Goal: Obtain resource: Obtain resource

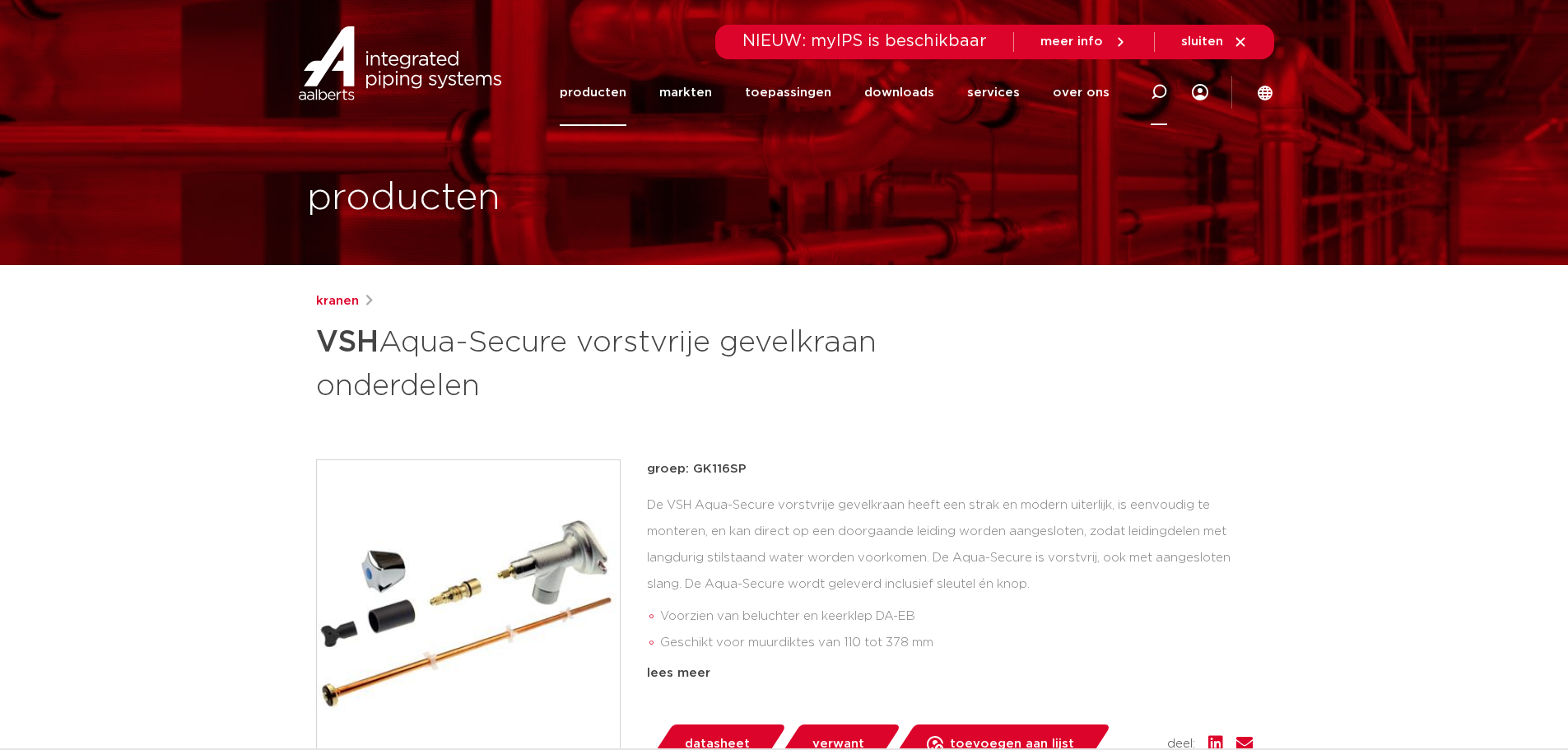
click at [1158, 90] on icon at bounding box center [1158, 92] width 16 height 16
type input "gk115"
click button "Zoeken" at bounding box center [0, 0] width 0 height 0
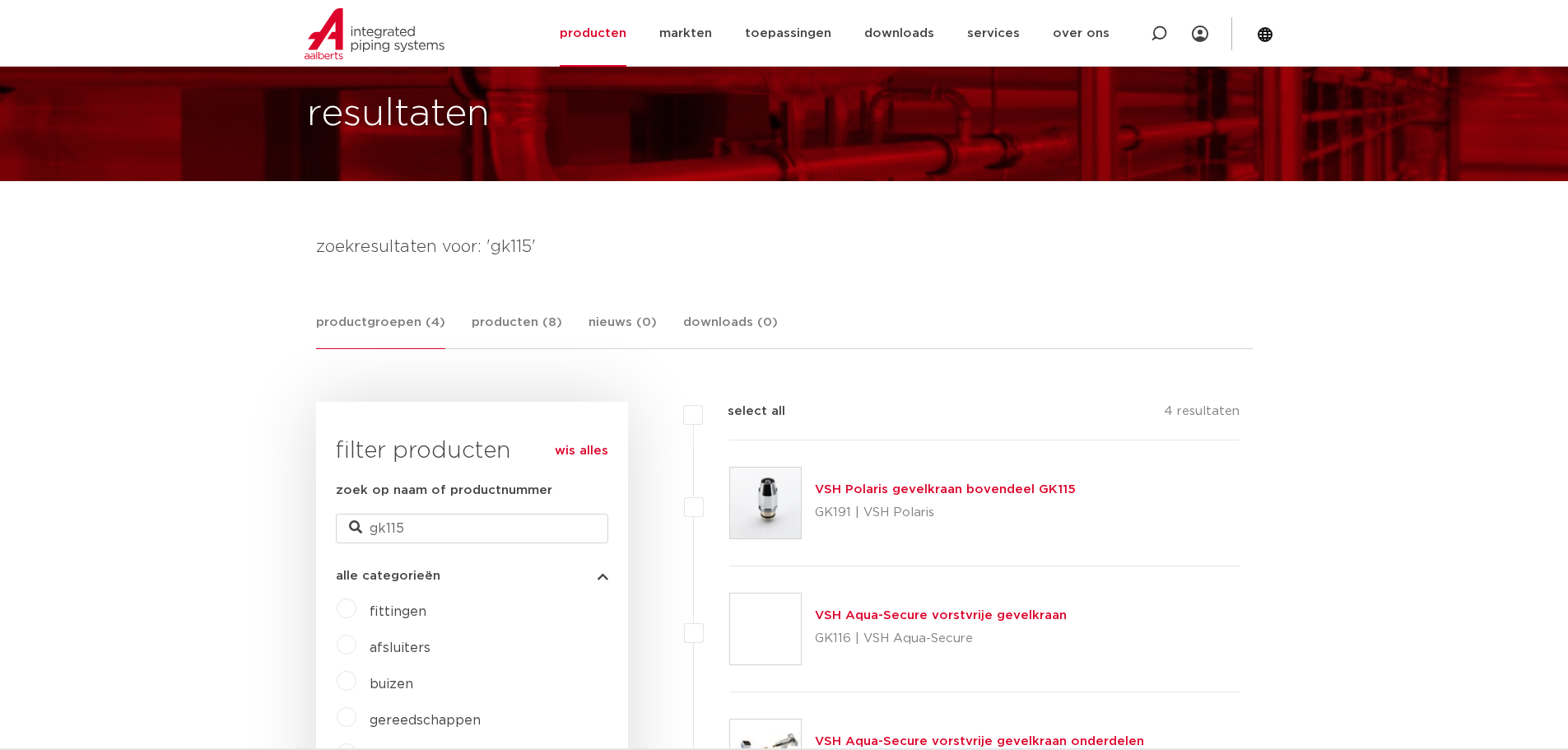
scroll to position [83, 0]
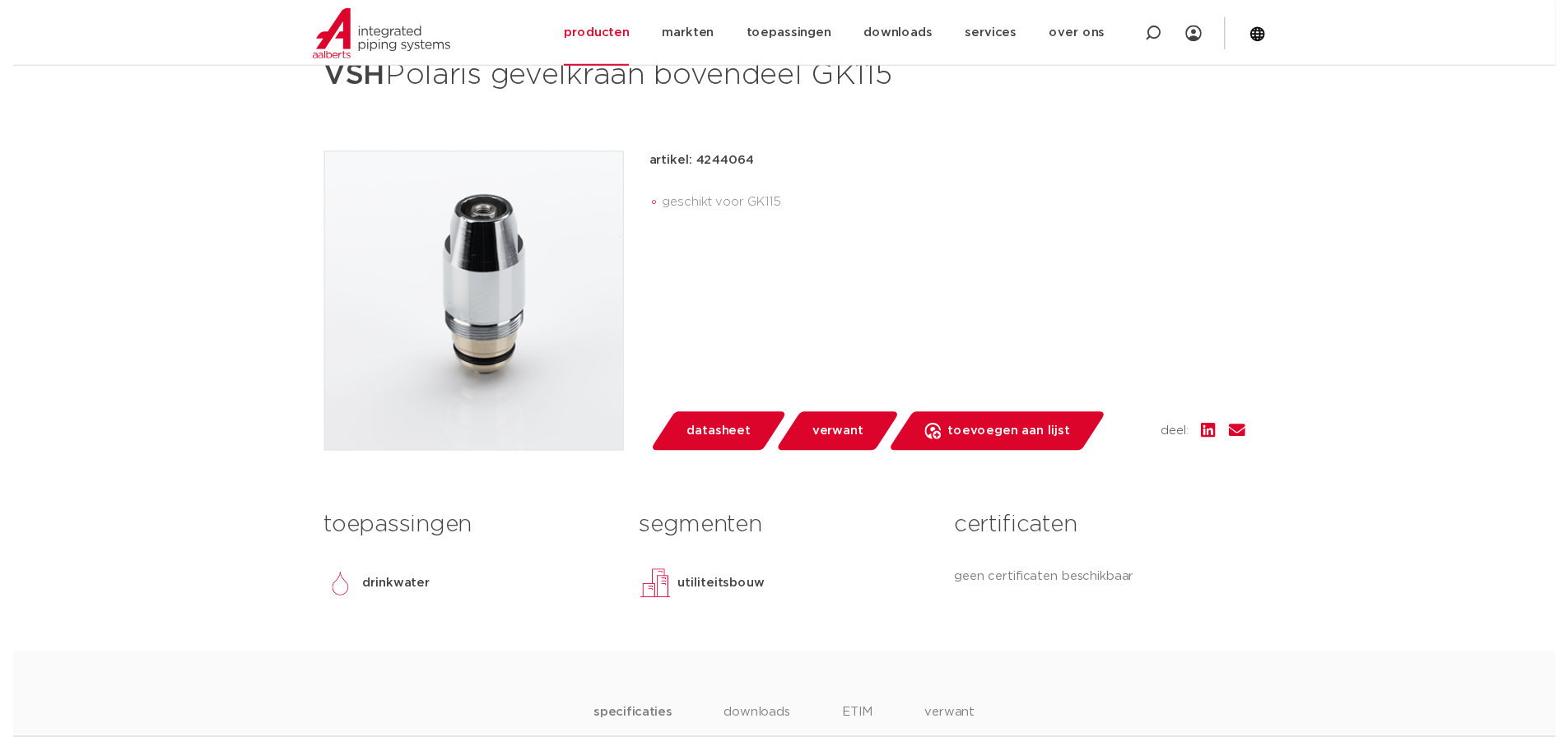
scroll to position [329, 0]
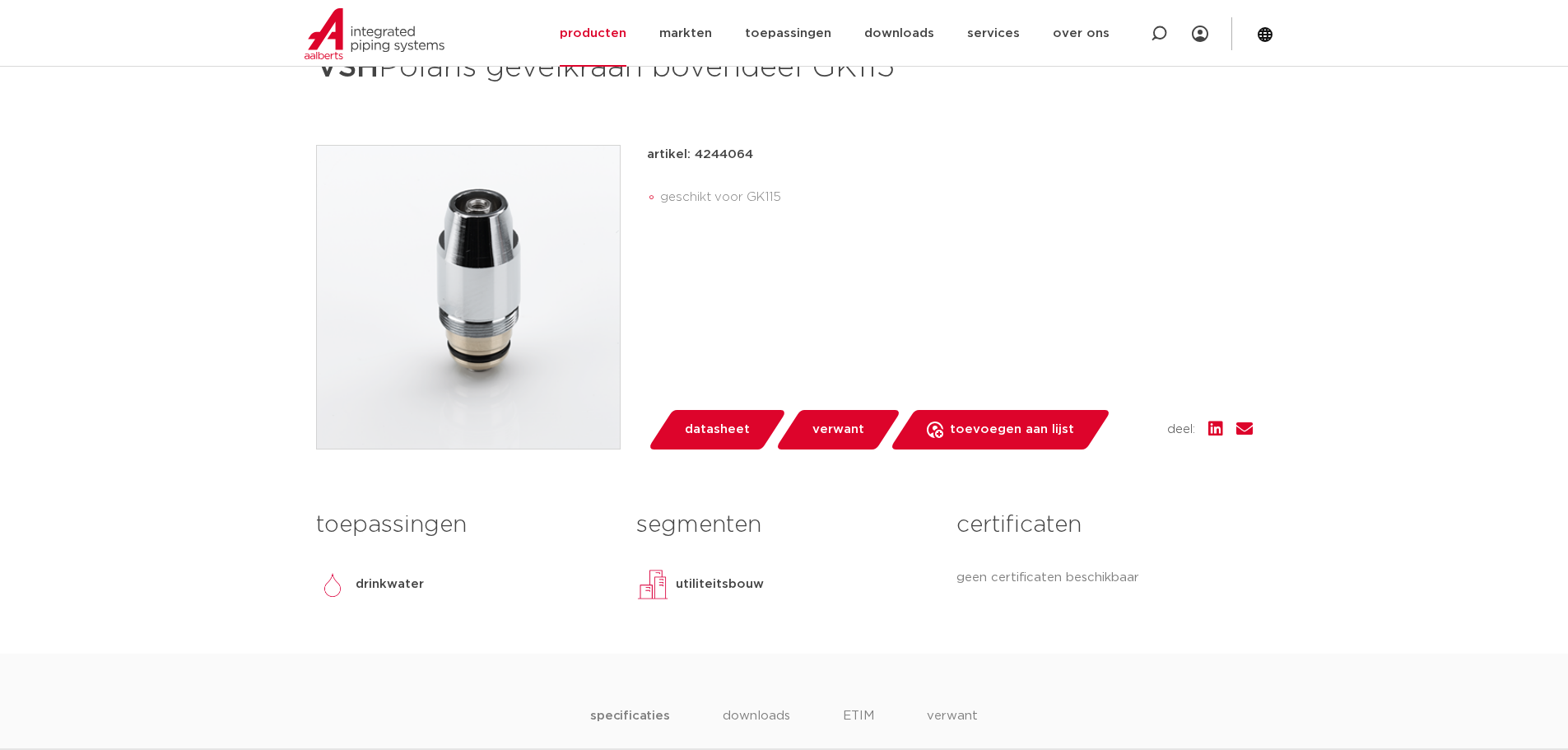
click at [716, 436] on span "datasheet" at bounding box center [718, 429] width 65 height 26
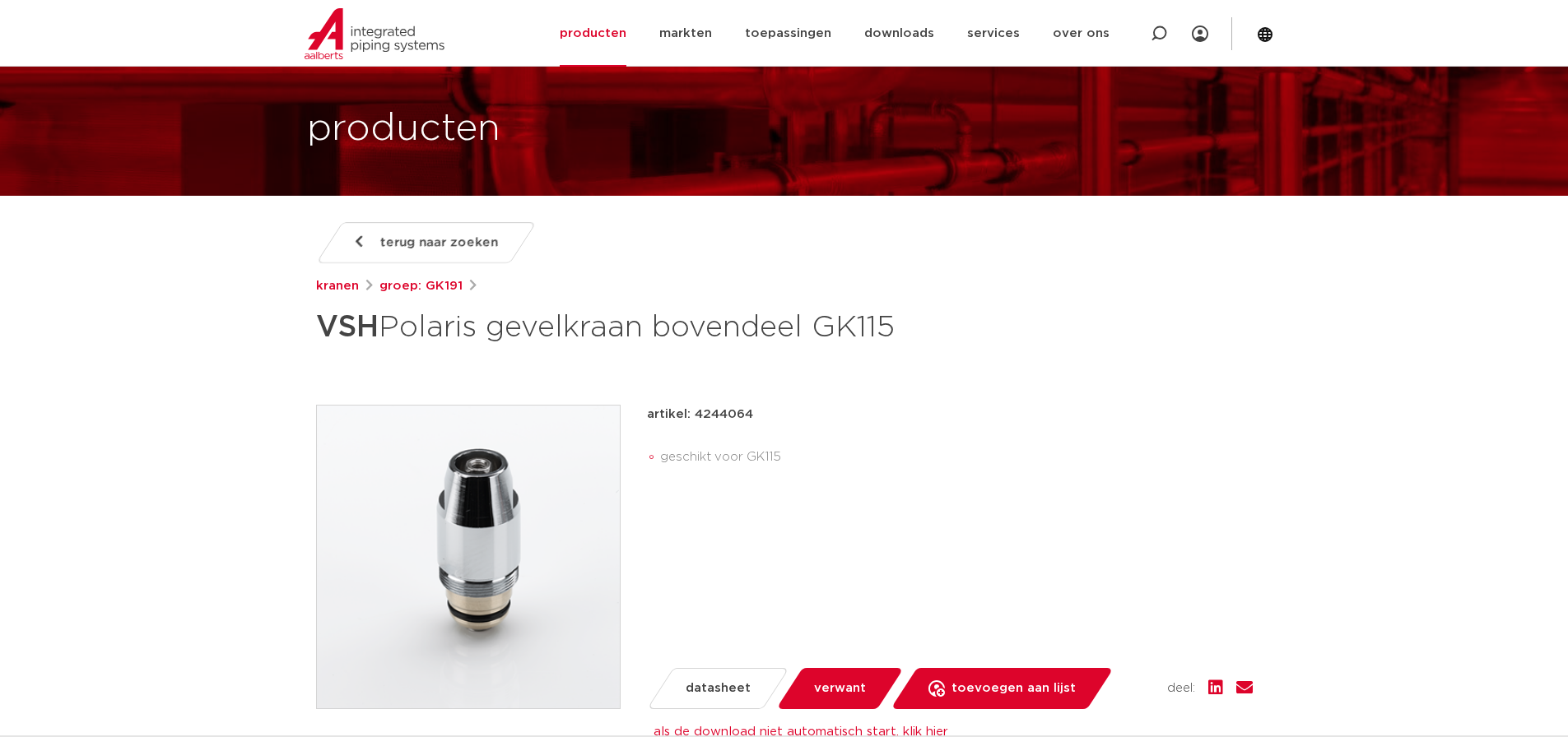
scroll to position [0, 0]
